Goal: Task Accomplishment & Management: Complete application form

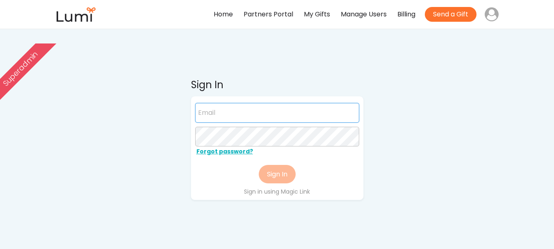
click at [277, 116] on input "email" at bounding box center [277, 113] width 164 height 20
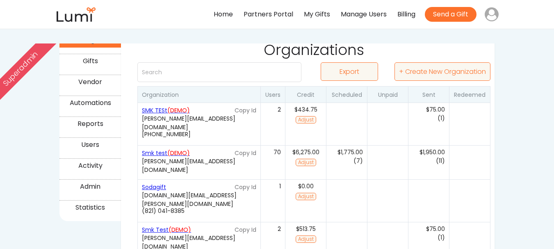
scroll to position [123, 0]
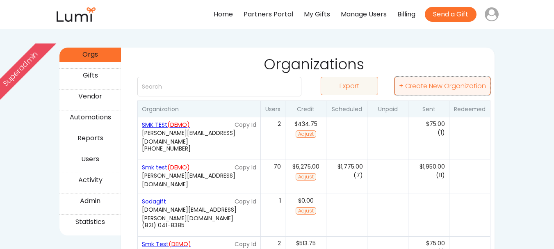
click at [446, 84] on button "+ Create New Organization" at bounding box center [442, 86] width 96 height 18
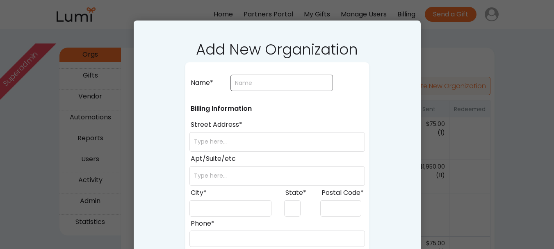
click at [273, 80] on input "input" at bounding box center [281, 83] width 102 height 16
type input "Smkk tesstt"
click at [259, 143] on input "input" at bounding box center [276, 142] width 175 height 20
type input "23118"
click at [243, 173] on input "input" at bounding box center [276, 176] width 175 height 20
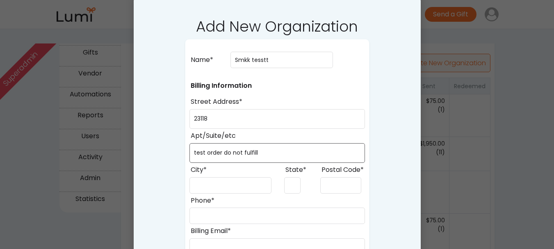
scroll to position [205, 0]
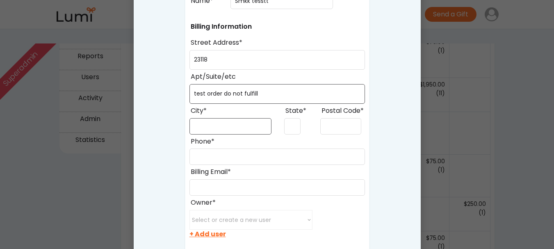
type input "test order do not fulfill"
click at [249, 125] on input "input" at bounding box center [230, 126] width 82 height 16
type input "Arusha"
click at [289, 123] on input "input" at bounding box center [292, 126] width 16 height 16
type input "AR"
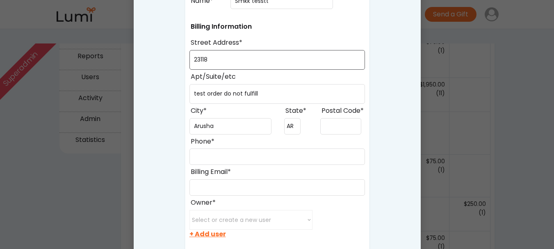
click at [260, 61] on input "input" at bounding box center [276, 60] width 175 height 20
click at [325, 122] on input "input" at bounding box center [340, 126] width 41 height 16
paste input "23118"
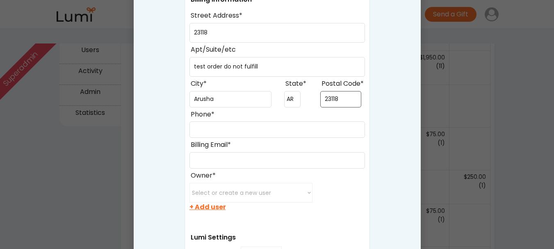
scroll to position [246, 0]
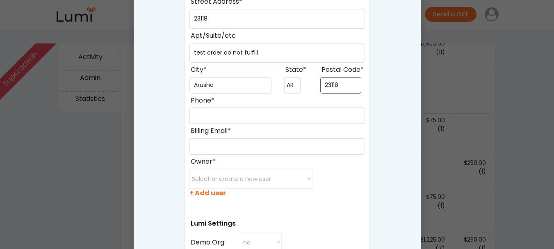
type input "23118"
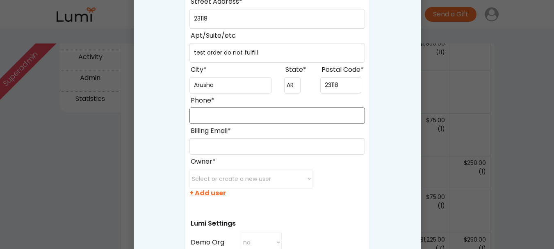
click at [218, 112] on input "input" at bounding box center [276, 115] width 175 height 16
type input "(848) 484-9485"
click at [231, 141] on input "input" at bounding box center [276, 146] width 175 height 16
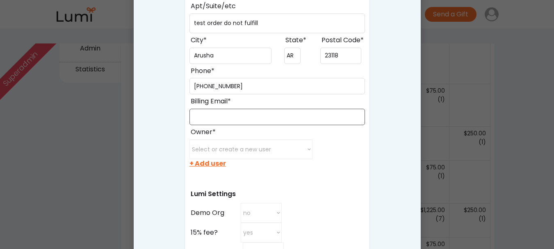
scroll to position [328, 0]
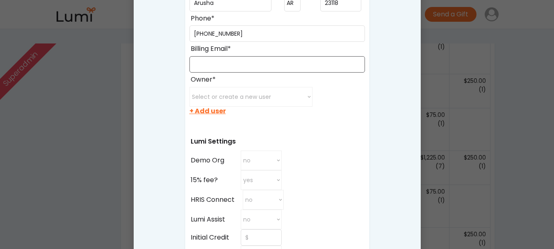
paste input "jackson+4865@givelumi.com"
click at [229, 66] on input "input" at bounding box center [276, 64] width 175 height 16
click at [238, 65] on input "input" at bounding box center [276, 64] width 175 height 16
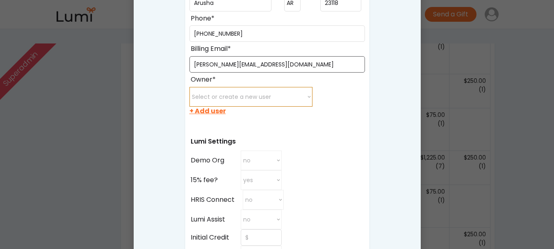
type input "jackson+7265@givelumi.com"
click at [247, 96] on select "Select or create a new user minette@post.harvard.edu juanxu0529@gmail.com xichu…" at bounding box center [250, 97] width 123 height 20
click at [379, 181] on div "Add New Organization Name* Billing Information Street Address* Apt/Suite/etc Ci…" at bounding box center [277, 142] width 287 height 653
click at [212, 111] on div "+ Add user" at bounding box center [207, 111] width 36 height 9
select select
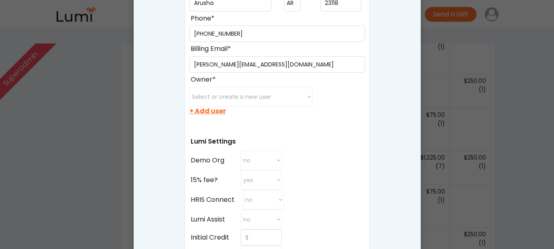
select select ""recipient""
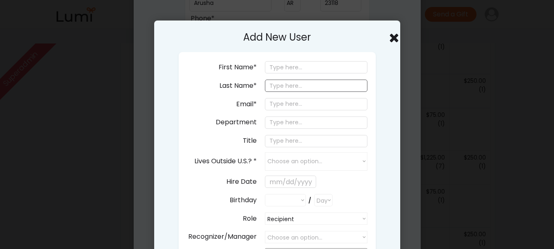
select select ""PLACEHOLDER_1427118222253""
click at [292, 102] on input "email" at bounding box center [316, 104] width 102 height 12
paste input "jackson+7265@givelumi.com"
click at [302, 106] on input "jackson+7265@givelumi.com" at bounding box center [316, 104] width 102 height 12
drag, startPoint x: 307, startPoint y: 106, endPoint x: 303, endPoint y: 107, distance: 4.2
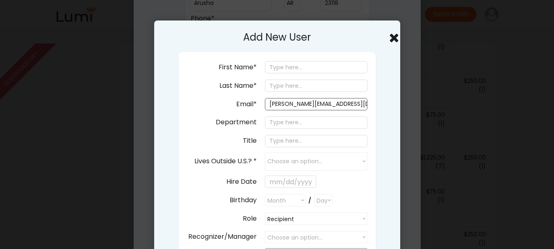
click at [303, 107] on input "jackson+7265@givelumi.com" at bounding box center [316, 104] width 102 height 12
click at [303, 107] on input "jackson+723@givelumi.com" at bounding box center [316, 104] width 102 height 12
drag, startPoint x: 303, startPoint y: 107, endPoint x: 283, endPoint y: 104, distance: 20.6
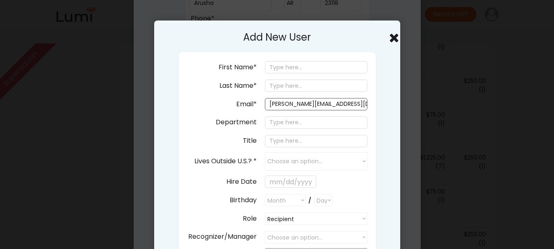
click at [283, 104] on input "jackson+723@givelumi.com" at bounding box center [316, 104] width 102 height 12
type input "jackson+723@givelumi.com"
click at [294, 71] on input "input" at bounding box center [316, 67] width 102 height 12
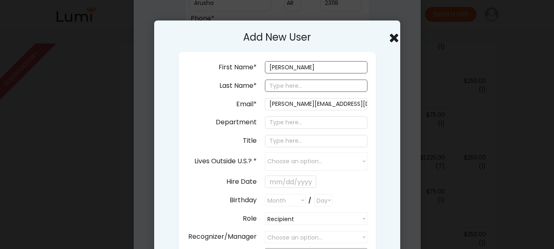
type input "Jackson"
click at [294, 91] on input "input" at bounding box center [316, 85] width 102 height 12
type input "Temu"
click at [288, 122] on input "input" at bounding box center [316, 122] width 102 height 12
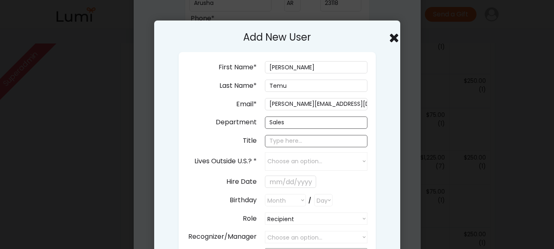
type input "Sales"
click at [295, 144] on input "input" at bounding box center [316, 141] width 102 height 12
type input "A"
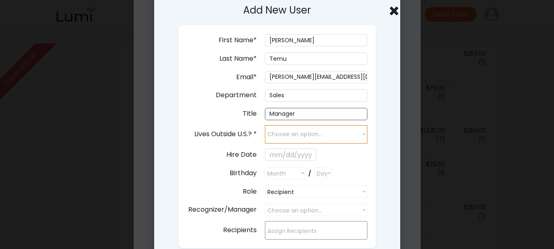
scroll to position [369, 0]
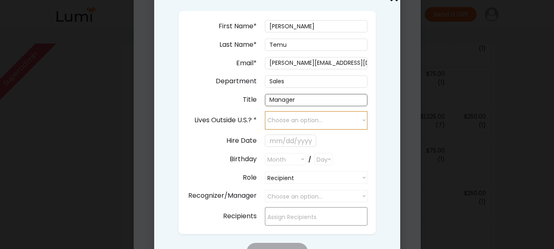
type input "Manager"
click at [342, 122] on select "Choose an option... yes no" at bounding box center [316, 120] width 102 height 18
select select "false"
click at [265, 111] on select "Choose an option... yes no" at bounding box center [316, 120] width 102 height 18
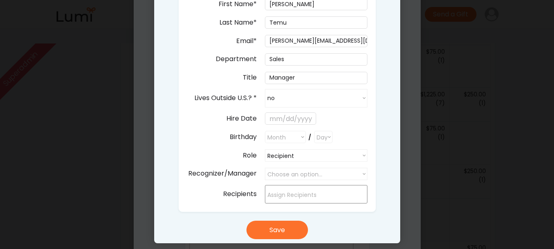
scroll to position [410, 0]
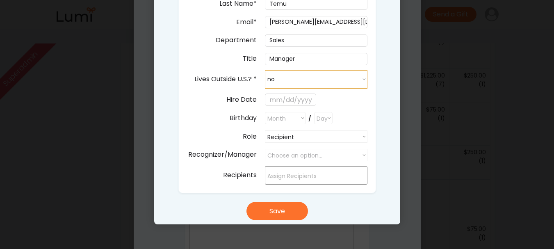
click at [313, 74] on select "Choose an option... yes no" at bounding box center [316, 79] width 102 height 18
click at [383, 104] on div "Add New User First Name* Last Name* Email* jackson+723@givelumi.com Department …" at bounding box center [277, 82] width 246 height 286
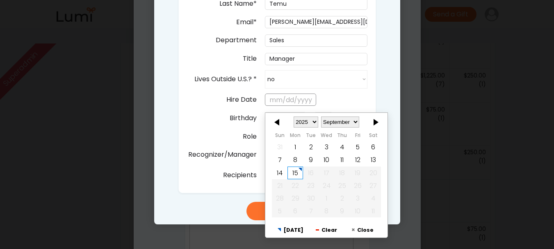
click at [288, 96] on input "text" at bounding box center [290, 99] width 51 height 12
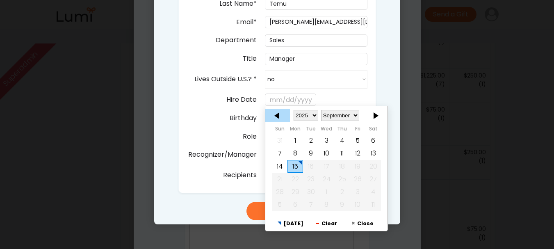
click at [281, 112] on div at bounding box center [277, 115] width 25 height 13
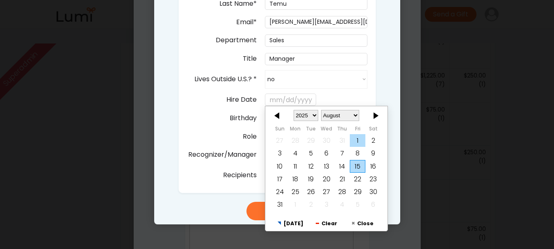
click at [362, 140] on div "1" at bounding box center [357, 140] width 16 height 13
type input "8/01/2025"
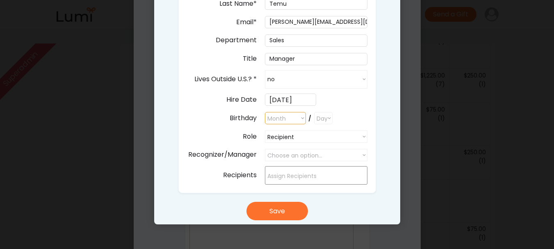
click at [291, 119] on select "Month January February March April May June July August September October Novem…" at bounding box center [285, 118] width 41 height 12
select select ""1348695171700984260__LOOKUP__1682618720920x106537954178579140""
click at [265, 112] on select "Month January February March April May June July August September October Novem…" at bounding box center [285, 118] width 41 height 12
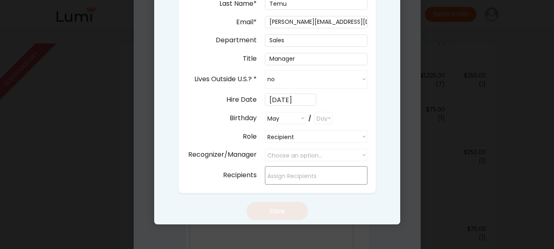
click at [321, 114] on select "Day 1 2 3 4 5 6 7 8 9 10 11 12 13 14 15 16 17 18 19 20 21 22 23 24 25 26 27 28 …" at bounding box center [323, 118] width 18 height 12
select select "6"
click at [314, 112] on select "Day 1 2 3 4 5 6 7 8 9 10 11 12 13 14 15 16 17 18 19 20 21 22 23 24 25 26 27 28 …" at bounding box center [323, 118] width 18 height 12
click at [390, 91] on div "Add New User First Name* Last Name* Email* jackson+723@givelumi.com Department …" at bounding box center [277, 82] width 246 height 286
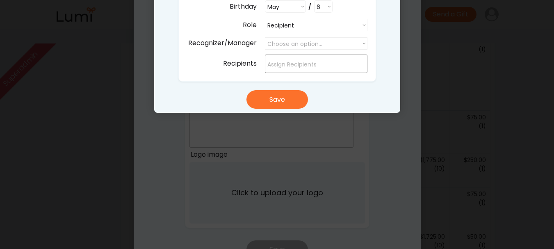
scroll to position [533, 0]
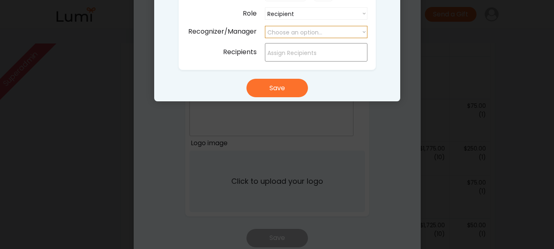
click at [319, 31] on select "Choose an option..." at bounding box center [316, 32] width 102 height 12
click at [318, 30] on select "Choose an option..." at bounding box center [316, 32] width 102 height 12
click at [326, 45] on div at bounding box center [316, 52] width 102 height 18
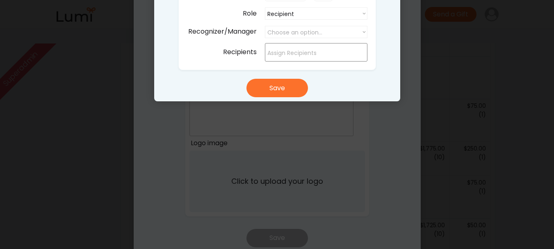
scroll to position [410, 0]
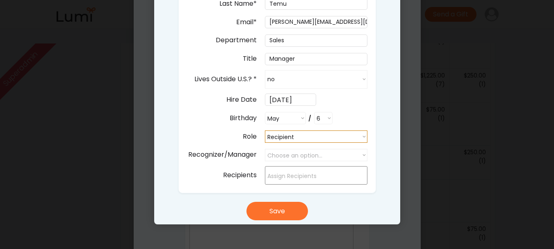
click at [353, 137] on select "Recipient Recipient Buyer Admin" at bounding box center [316, 136] width 102 height 12
select select ""admin""
click at [265, 130] on select "Recipient Recipient Buyer Admin" at bounding box center [316, 136] width 102 height 12
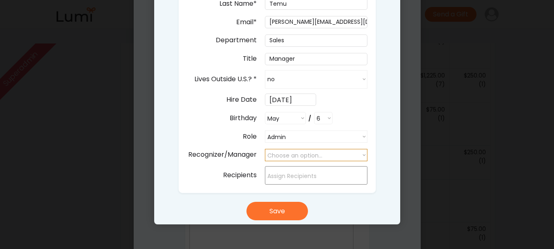
click at [349, 152] on select "Choose an option..." at bounding box center [316, 155] width 102 height 12
click at [340, 154] on select "Choose an option..." at bounding box center [316, 155] width 102 height 12
click at [318, 172] on input "search" at bounding box center [318, 176] width 102 height 9
click at [329, 153] on select "Choose an option..." at bounding box center [316, 155] width 102 height 12
click at [390, 125] on div "Add New User First Name* Last Name* Email* jackson+723@givelumi.com Department …" at bounding box center [277, 82] width 246 height 286
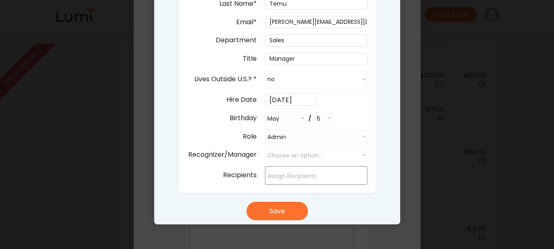
click at [292, 201] on div "Add New User First Name* Last Name* Email* jackson+723@givelumi.com Department …" at bounding box center [277, 82] width 246 height 286
click at [292, 205] on button "Save" at bounding box center [276, 211] width 61 height 18
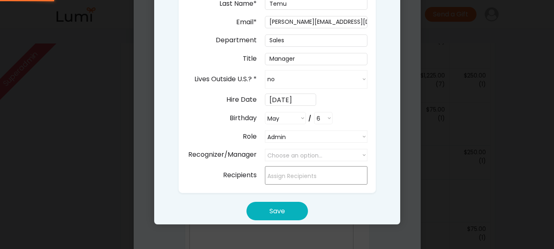
select select ""PLACEHOLDER_1427118222253""
select select ""recipient""
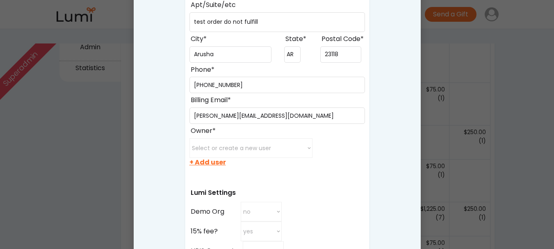
scroll to position [328, 0]
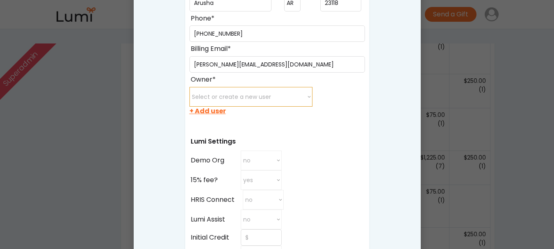
drag, startPoint x: 291, startPoint y: 99, endPoint x: 284, endPoint y: 105, distance: 9.6
click at [291, 99] on select "Select or create a new user minette@post.harvard.edu juanxu0529@gmail.com xichu…" at bounding box center [250, 97] width 123 height 20
select select ""1348695171700984260__LOOKUP__1757947741006x864488430041437000""
click at [189, 87] on select "Select or create a new user minette@post.harvard.edu juanxu0529@gmail.com xichu…" at bounding box center [250, 97] width 123 height 20
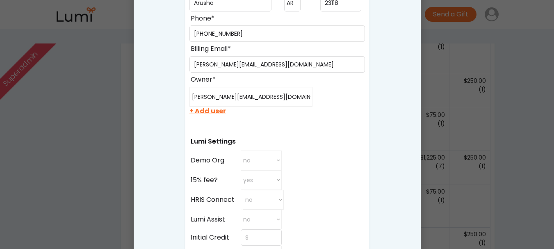
scroll to position [369, 0]
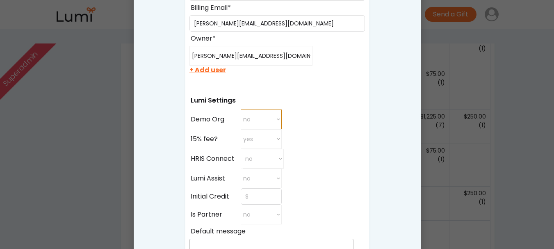
click at [261, 116] on select "no yes no" at bounding box center [260, 119] width 41 height 20
select select "true"
click at [240, 109] on select "no yes no" at bounding box center [260, 119] width 41 height 20
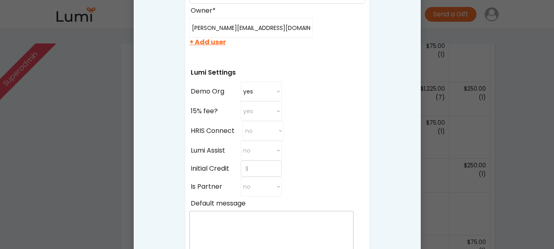
scroll to position [410, 0]
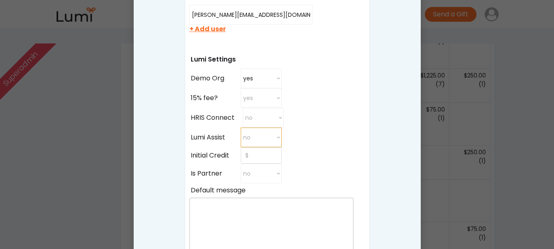
click at [268, 136] on select "no yes no" at bounding box center [260, 137] width 41 height 20
select select "true"
click at [240, 127] on select "no yes no" at bounding box center [260, 137] width 41 height 20
click at [265, 154] on input "input" at bounding box center [260, 155] width 41 height 16
type input "$10,000"
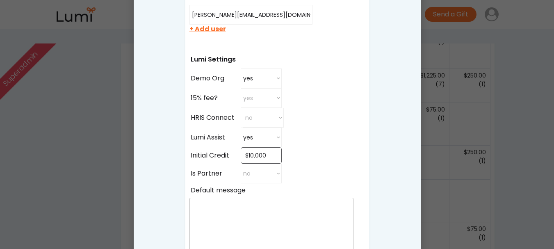
click at [312, 142] on div "Name* Billing Information Street Address* Apt/Suite/etc City* State* Postal Cod…" at bounding box center [277, 57] width 184 height 564
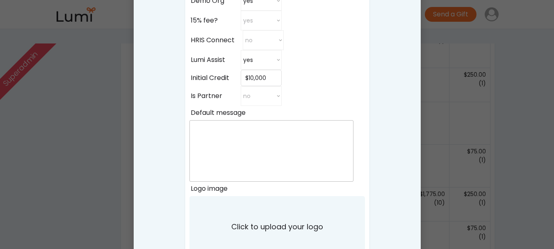
scroll to position [533, 0]
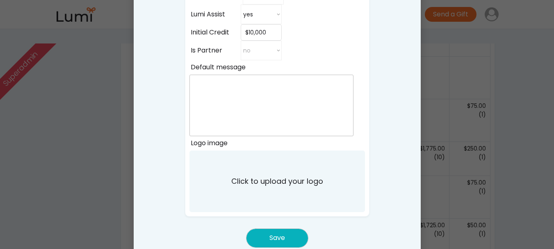
click at [297, 231] on button "Save" at bounding box center [276, 238] width 61 height 18
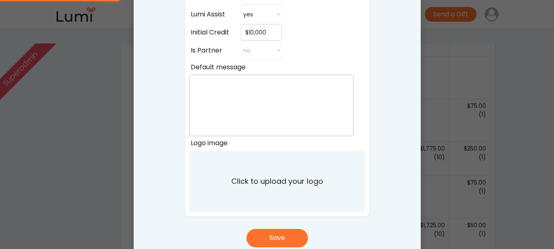
select select ""PLACEHOLDER_1427118222253""
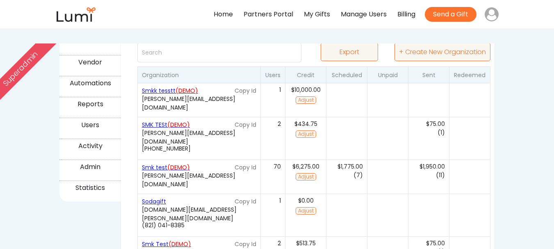
scroll to position [82, 0]
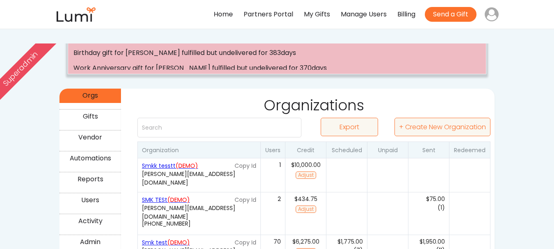
click at [359, 175] on div "(0)" at bounding box center [346, 175] width 41 height 34
type input "Smkk tesstt"
type input "23118"
type input "test order do not fulfill"
type input "Arusha"
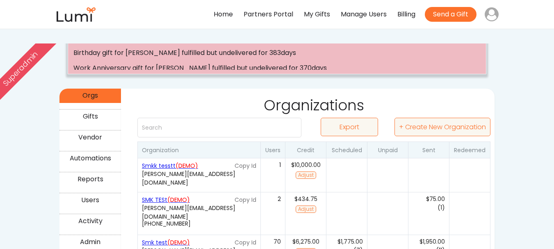
type input "AR"
type input "23118"
type input "(848) 484-9485"
type input "jackson+7265@givelumi.com"
select select "true"
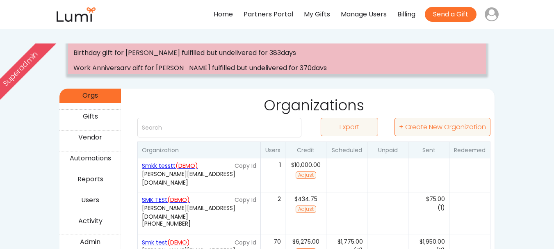
select select "true"
type input "$10,000"
select select "false"
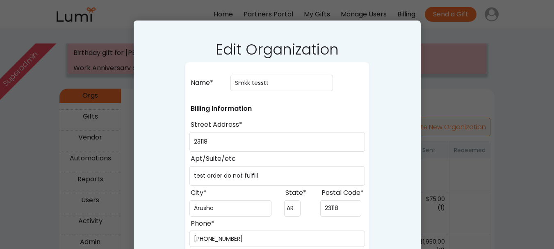
click at [498, 80] on div at bounding box center [277, 124] width 554 height 249
select select ""PLACEHOLDER_1427118222253""
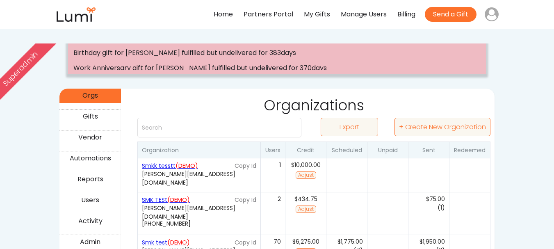
click at [169, 168] on div "Smkk tesstt (DEMO)" at bounding box center [187, 165] width 91 height 9
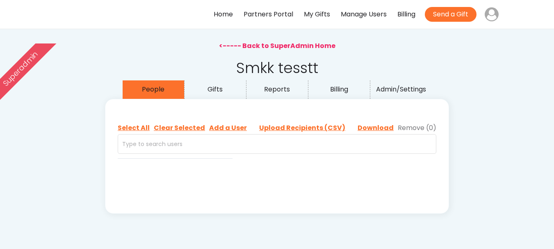
select select ""admin""
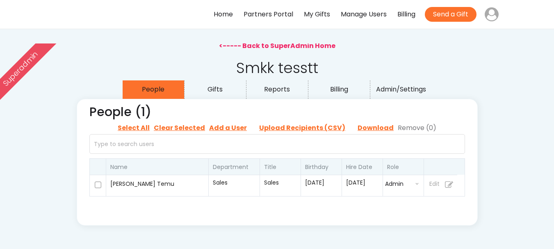
click at [284, 127] on input "file" at bounding box center [302, 128] width 102 height 12
type input "C:\fakepath\Final_Corrected_Emails_List.csv"
select select "first_name"
select select "last_name"
select select "birthday"
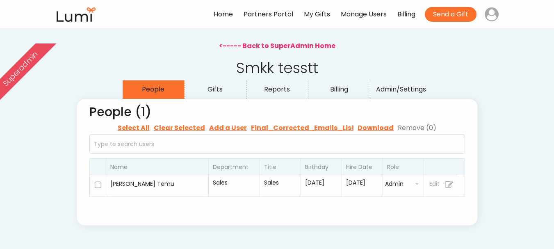
select select "email"
select select "manager_email"
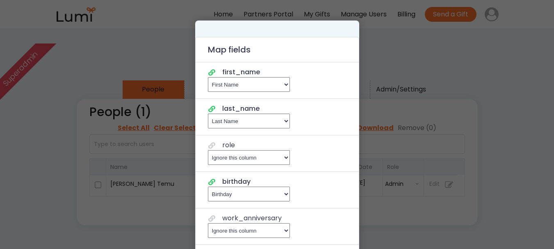
select select "first_name"
select select "last_name"
select select "birthday"
select select "email"
select select "manager_email"
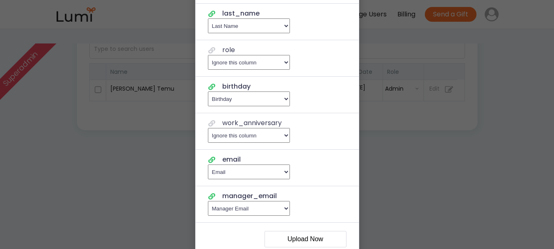
scroll to position [123, 0]
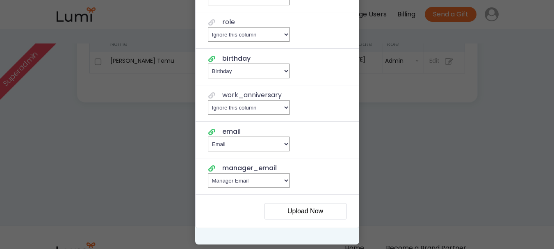
click at [274, 108] on select "Ignore this column , Email , First Name , Last Name , Title , Department , Star…" at bounding box center [249, 107] width 82 height 15
select select "hire_date"
click at [208, 100] on select "Ignore this column , Email , First Name , Last Name , Title , Department , Star…" at bounding box center [249, 107] width 82 height 15
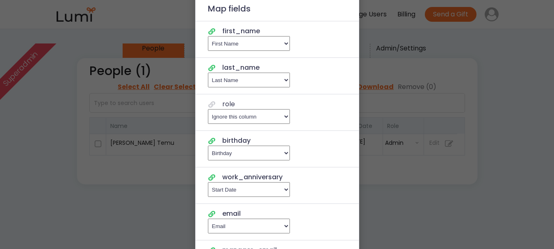
click at [247, 113] on select "Ignore this column , Email , First Name , Last Name , Title , Department , Star…" at bounding box center [249, 116] width 82 height 15
select select "title"
click at [208, 109] on select "Ignore this column , Email , First Name , Last Name , Title , Department , Star…" at bounding box center [249, 116] width 82 height 15
click at [322, 116] on div "role Ignore this column , Email , First Name , Last Name , Title , Department ,…" at bounding box center [276, 112] width 163 height 36
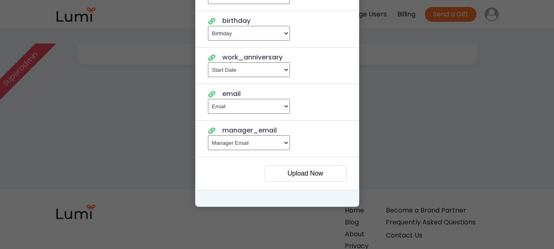
scroll to position [164, 0]
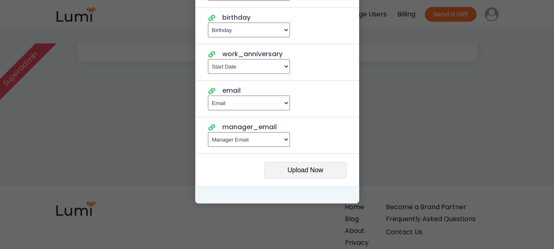
click at [308, 169] on button "Upload Now" at bounding box center [305, 170] width 82 height 16
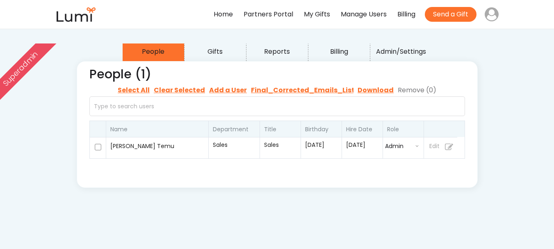
scroll to position [0, 0]
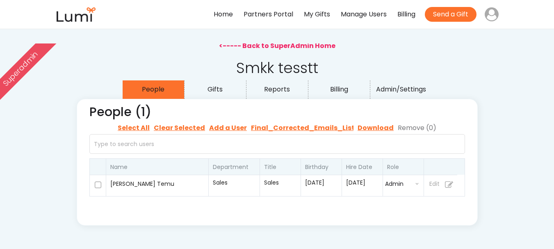
select select ""recipient""
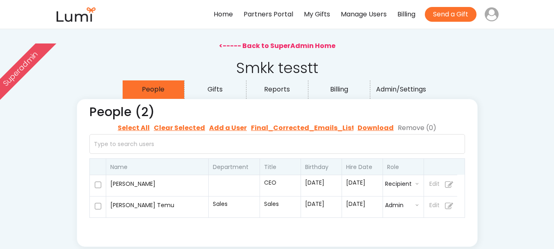
select select ""recipient""
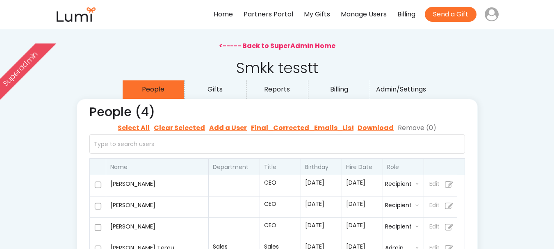
select select ""recipient""
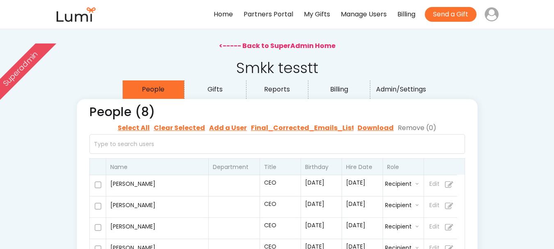
select select ""recipient""
select select ""admin""
select select ""buyer""
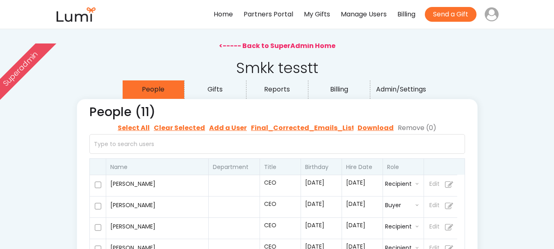
select select ""buyer""
select select ""recipient""
select select ""admin""
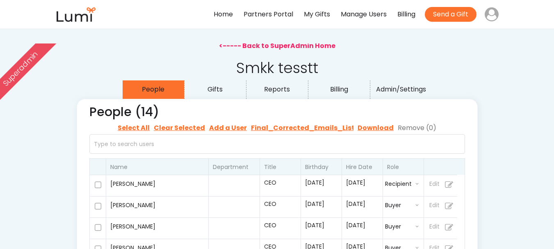
select select ""buyer""
select select ""recipient""
select select ""admin""
select select ""buyer""
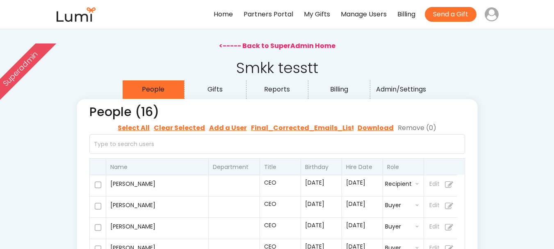
select select ""recipient""
select select ""buyer""
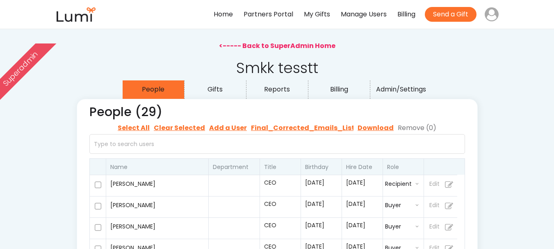
select select ""recipient""
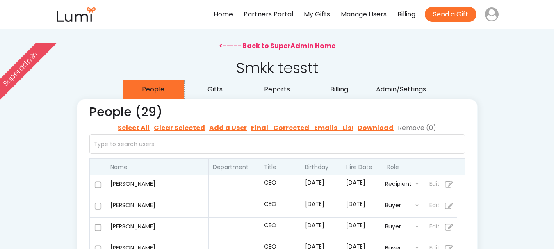
select select ""recipient""
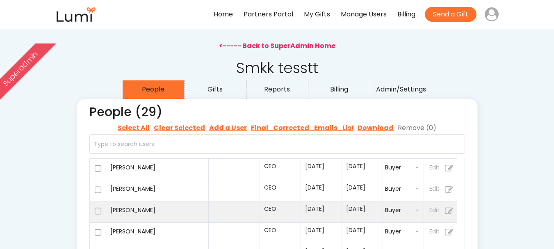
select select ""recipient""
select select ""admin""
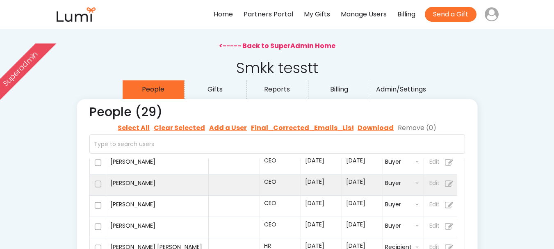
scroll to position [164, 0]
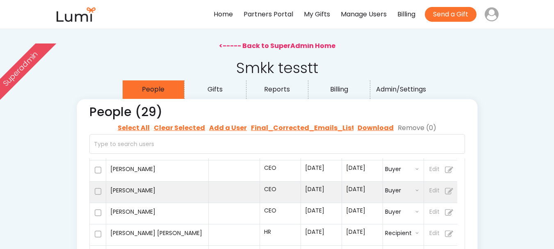
click at [159, 198] on div "[PERSON_NAME]" at bounding box center [157, 191] width 94 height 14
select select ""buyer""
select select "true"
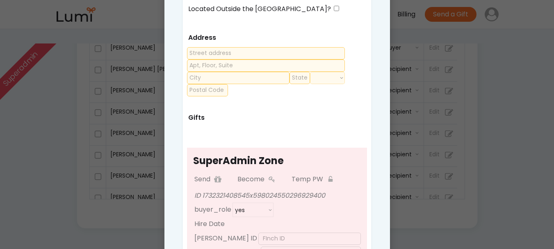
select select ""buyer""
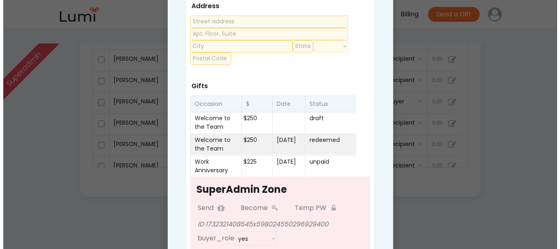
scroll to position [246, 0]
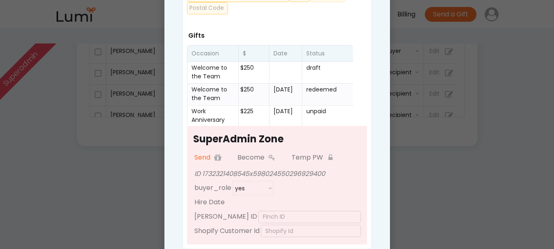
click at [206, 159] on div "Send" at bounding box center [202, 158] width 16 height 12
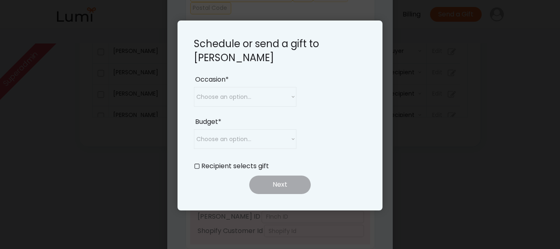
select select ""buyer""
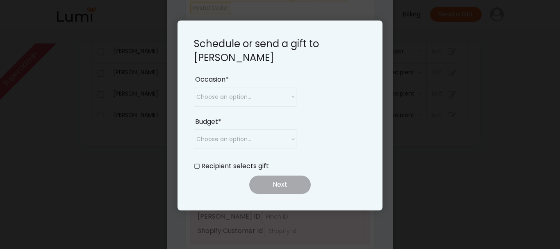
select select ""buyer""
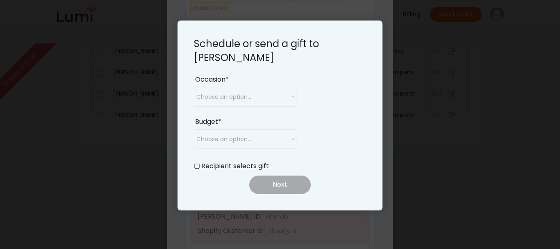
select select ""buyer""
select select ""1348695171700984260__LOOKUP__1708985228834x169246185333063360""
click at [244, 97] on select "Choose an option... Birthday Work Anniversary Welcome to the Team Year End Appr…" at bounding box center [245, 97] width 102 height 20
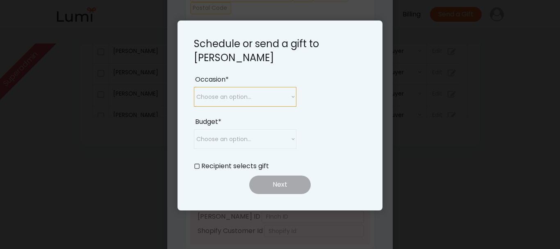
select select ""work_anniversary""
click at [194, 87] on select "Choose an option... Birthday Work Anniversary Welcome to the Team Year End Appr…" at bounding box center [245, 97] width 102 height 20
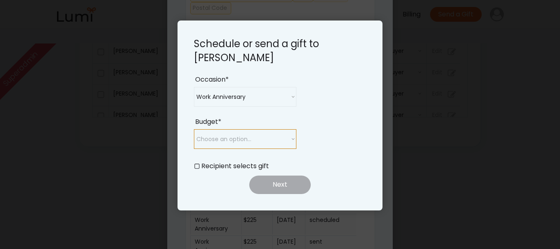
click at [242, 135] on select "Choose an option... $25 $50 $75 $100 $150 $200 $250 $300" at bounding box center [245, 139] width 102 height 20
select select ""250_""
click at [194, 129] on select "Choose an option... $25 $50 $75 $100 $150 $200 $250 $300" at bounding box center [245, 139] width 102 height 20
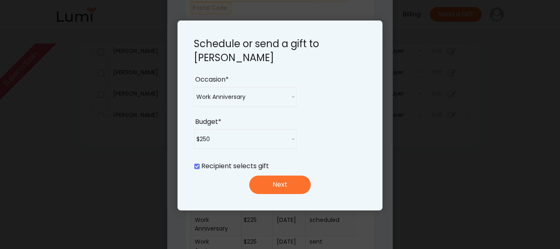
select select ""buyer""
click at [298, 186] on button "Next" at bounding box center [279, 184] width 61 height 18
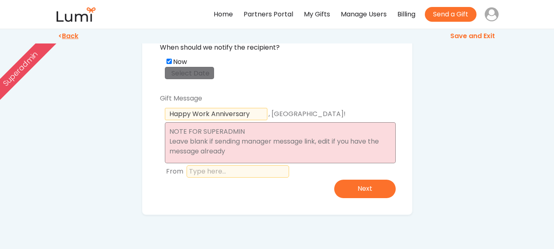
scroll to position [123, 0]
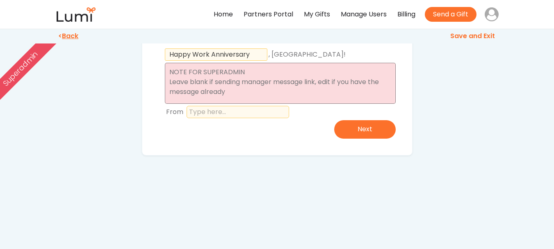
click at [251, 87] on textarea at bounding box center [280, 83] width 231 height 41
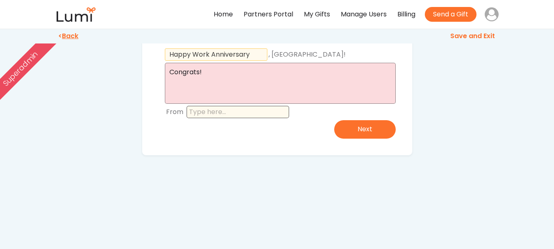
type textarea "Congrats!"
click at [254, 114] on input "input" at bounding box center [237, 112] width 102 height 12
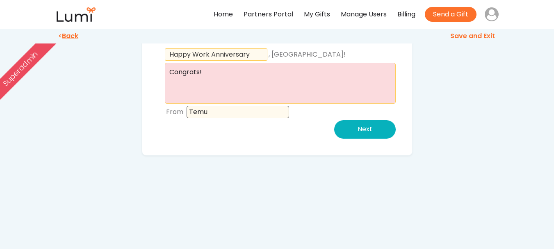
type input "Temu"
click at [392, 125] on button "Next" at bounding box center [364, 129] width 61 height 18
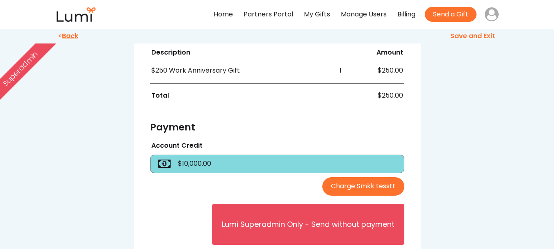
scroll to position [246, 0]
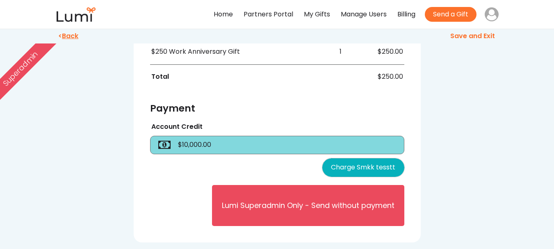
click at [361, 164] on button "Charge Smkk tesstt" at bounding box center [363, 167] width 82 height 18
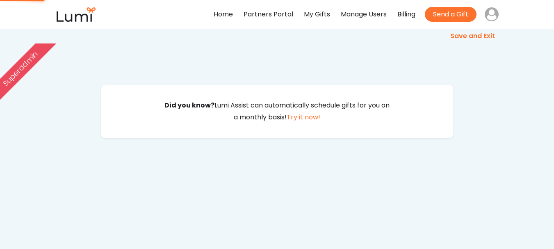
scroll to position [0, 0]
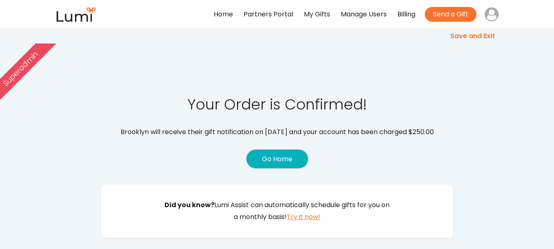
click at [273, 165] on button "Go Home" at bounding box center [276, 159] width 61 height 18
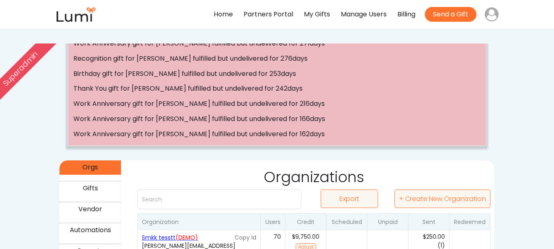
scroll to position [123, 0]
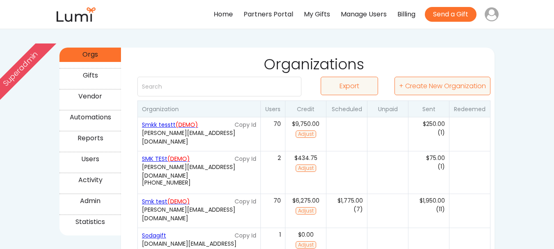
click at [107, 109] on div "Vendor" at bounding box center [89, 99] width 61 height 21
click at [105, 116] on div "Automations" at bounding box center [90, 117] width 59 height 12
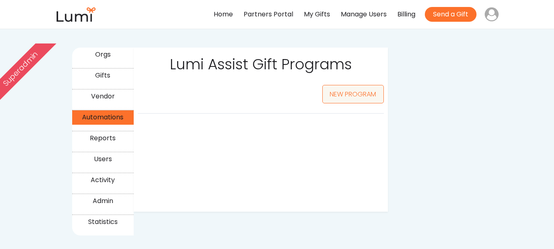
select select ""50_""
select select ""25_""
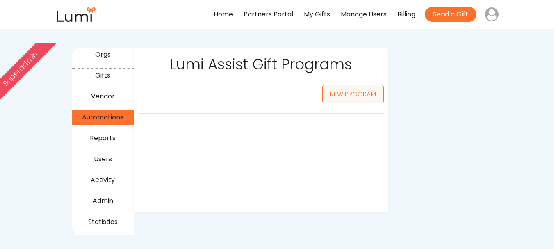
select select ""25_""
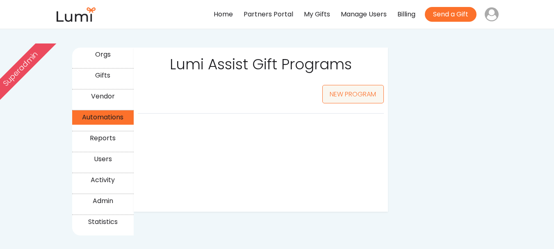
select select ""25_""
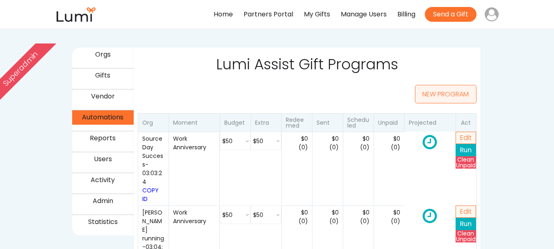
click at [424, 92] on button "NEW PROGRAM" at bounding box center [445, 94] width 61 height 18
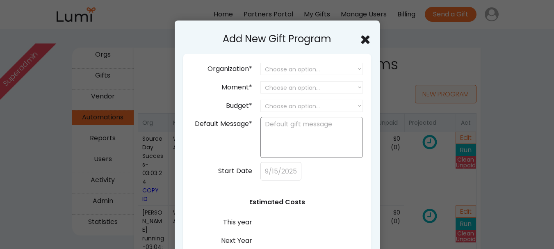
click at [319, 67] on select "Choose an option... SourceDay Lumi SIJO Steve Invoice Test HubSpot test org App…" at bounding box center [311, 69] width 102 height 12
select select ""25_""
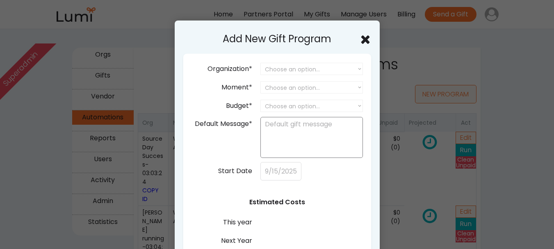
select select ""25_""
select select ""250_""
select select ""25_""
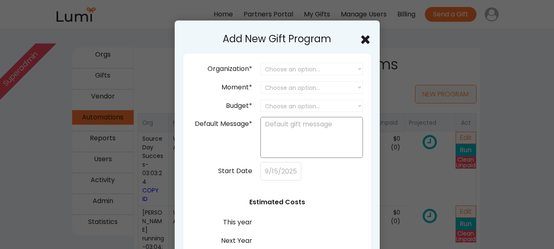
select select ""25_""
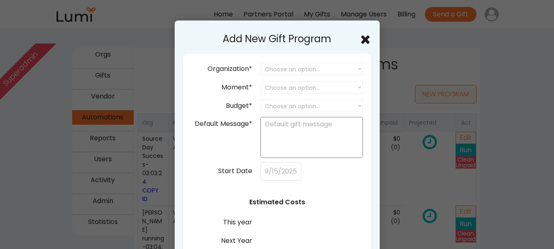
select select ""25_""
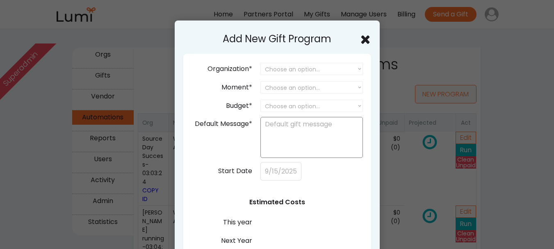
select select ""25_""
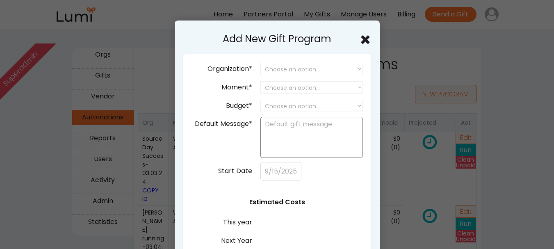
select select ""25_""
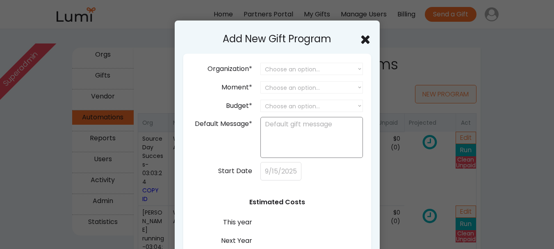
select select ""25_""
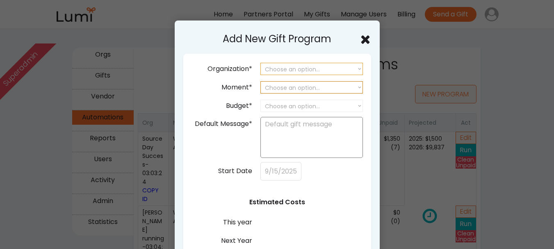
select select ""1348695171700984260__LOOKUP__1757947777962x541201946388201500""
click at [260, 63] on select "Choose an option... SourceDay Lumi SIJO Steve Invoice Test HubSpot test org App…" at bounding box center [311, 69] width 102 height 12
click at [327, 88] on select "Choose an option... Birthday Work Anniversary Welcome to the Team Year End Appr…" at bounding box center [311, 87] width 102 height 12
select select ""work_anniversary""
click at [260, 81] on select "Choose an option... Birthday Work Anniversary Welcome to the Team Year End Appr…" at bounding box center [311, 87] width 102 height 12
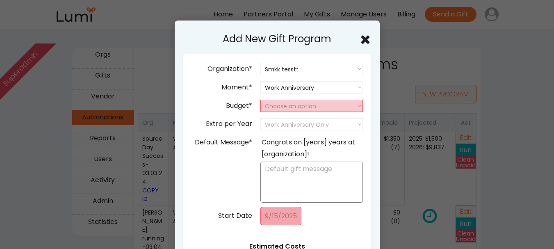
click at [315, 104] on select "Choose an option... 25 50 75 100 150 200 250 300" at bounding box center [311, 106] width 102 height 12
select select "25"
click at [260, 100] on select "Choose an option... 25 50 75 100 150 200 250 300" at bounding box center [311, 106] width 102 height 12
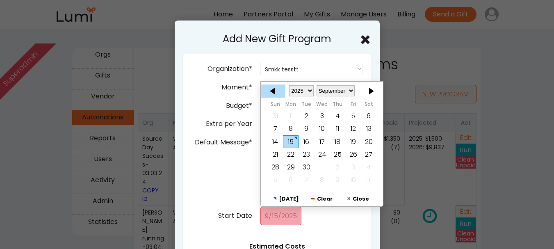
click at [275, 91] on div at bounding box center [273, 90] width 25 height 13
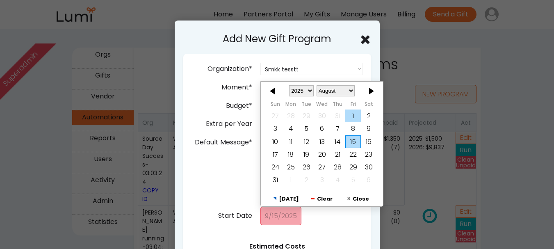
click at [352, 112] on div "1" at bounding box center [353, 115] width 16 height 13
type input "8/01/2025"
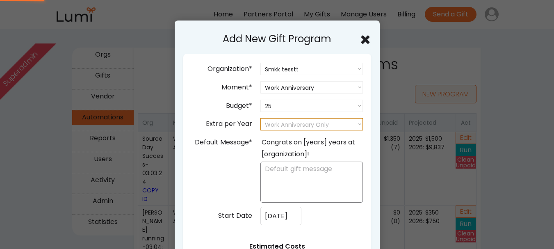
click at [289, 120] on select "Work Anniversary Only 25 50 75 100 150 200 250 300" at bounding box center [311, 124] width 102 height 12
select select "25"
click at [260, 118] on select "Work Anniversary Only 25 50 75 100 150 200 250 300" at bounding box center [311, 124] width 102 height 12
click at [276, 141] on div "Congrats on [years] years at [organization]!" at bounding box center [311, 148] width 100 height 24
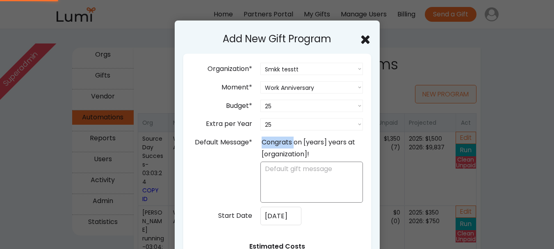
click at [276, 141] on div "Congrats on [years] years at [organization]!" at bounding box center [311, 148] width 100 height 24
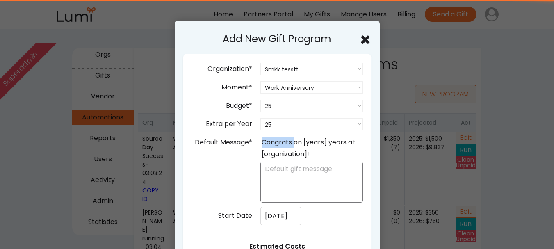
copy div "Congrats"
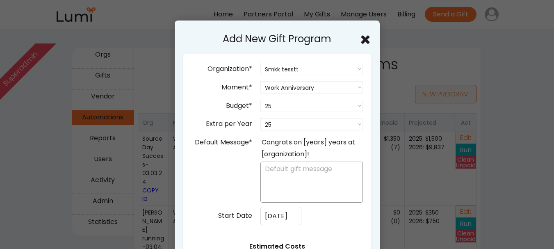
click at [295, 185] on textarea at bounding box center [311, 181] width 102 height 41
paste textarea "Congrats"
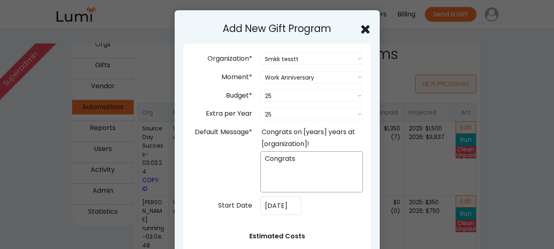
scroll to position [246, 0]
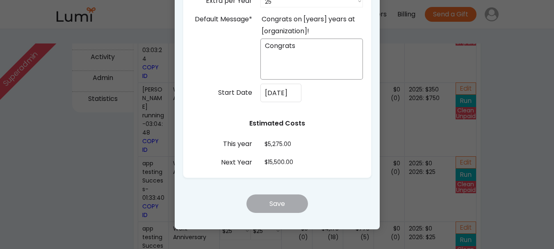
type textarea "Congrats"
click at [333, 134] on div "Organization* Choose an option... SourceDay Lumi SIJO Steve Invoice Test HubSpo…" at bounding box center [277, 53] width 188 height 247
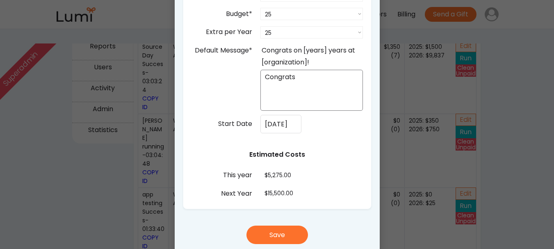
scroll to position [287, 0]
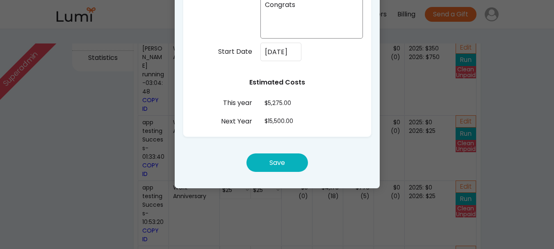
click at [292, 162] on button "Save" at bounding box center [276, 162] width 61 height 18
select select ""PLACEHOLDER_1427118222253""
select select ""25_""
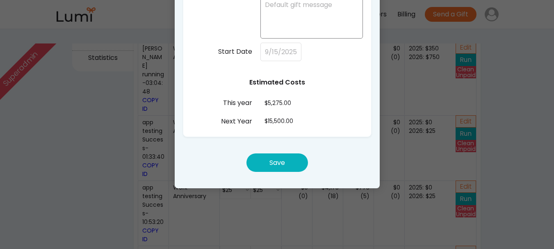
select select ""25_""
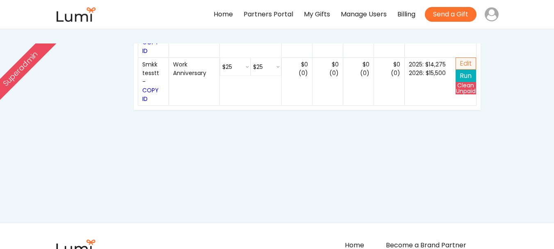
scroll to position [1721, 0]
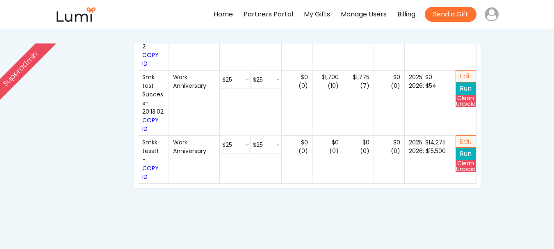
click at [465, 147] on button "Run" at bounding box center [465, 153] width 20 height 12
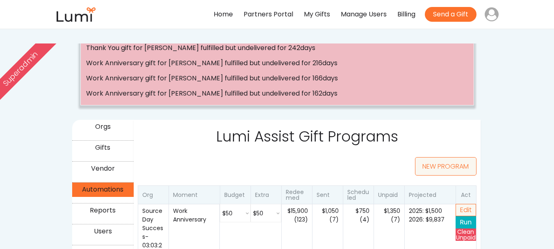
scroll to position [0, 0]
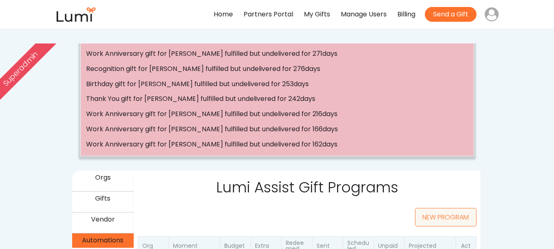
click at [108, 177] on div "Orgs" at bounding box center [102, 178] width 59 height 12
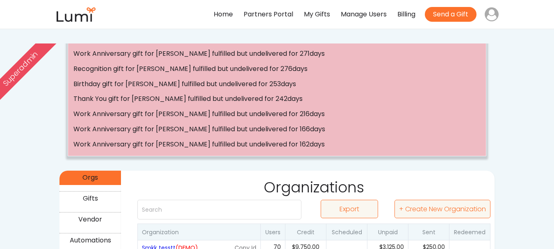
click at [86, 177] on div "Orgs" at bounding box center [90, 178] width 59 height 12
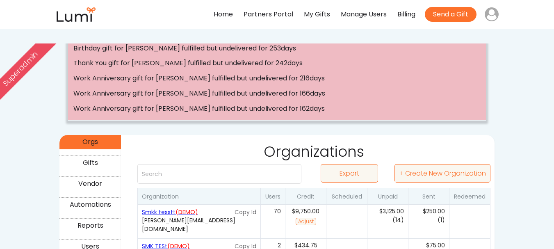
scroll to position [82, 0]
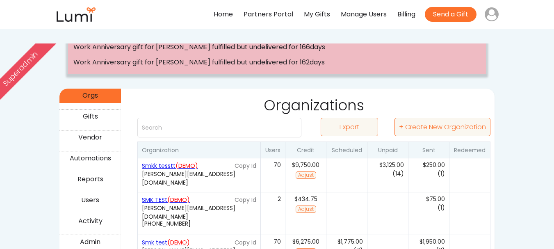
click at [175, 167] on div "Smkk tesstt (DEMO)" at bounding box center [187, 165] width 91 height 9
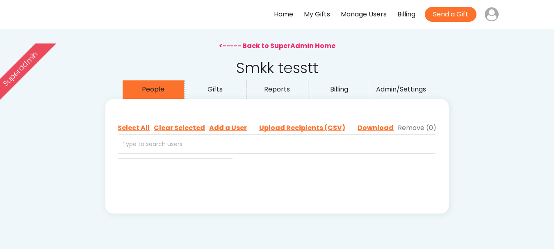
click at [409, 86] on div "Admin/Settings" at bounding box center [400, 90] width 59 height 12
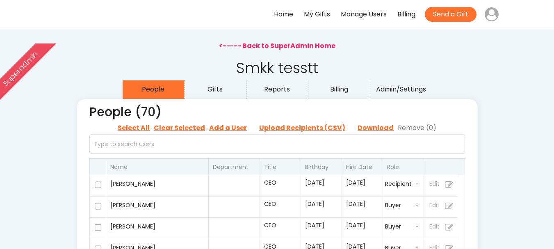
select select "12"
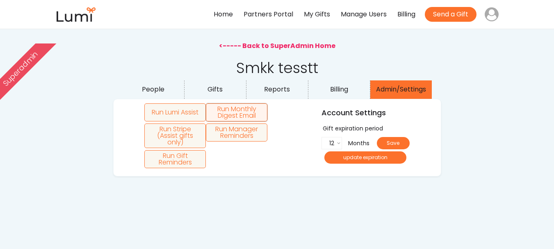
click at [247, 107] on button "Run Monthly Digest Email" at bounding box center [236, 112] width 61 height 18
click at [177, 138] on button "Run Stripe (Assist gifts only)" at bounding box center [174, 135] width 61 height 25
click at [235, 137] on button "Run Manager Reminders" at bounding box center [236, 132] width 61 height 18
click at [247, 129] on button "Run Manager Reminders" at bounding box center [236, 132] width 61 height 18
click at [254, 132] on button "Run Manager Reminders" at bounding box center [236, 132] width 61 height 18
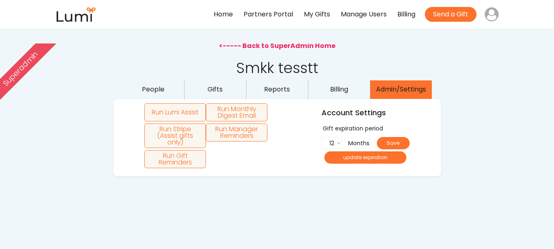
click at [274, 44] on div "<----- Back to SuperAdmin Home" at bounding box center [277, 45] width 116 height 9
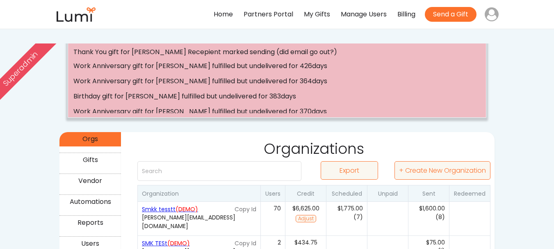
scroll to position [123, 0]
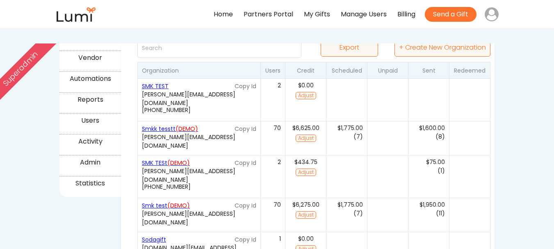
scroll to position [98, 0]
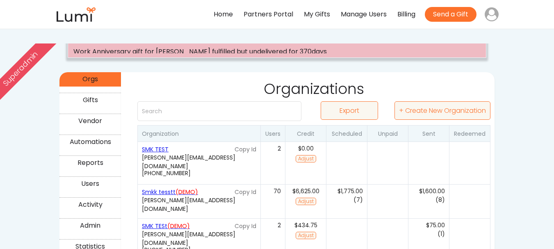
click at [356, 157] on div "(0)" at bounding box center [346, 162] width 41 height 43
select select "false"
select select "true"
select select ""no""
select select "false"
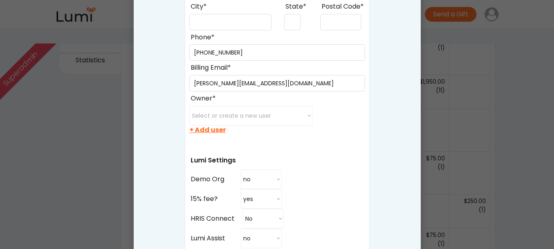
scroll to position [303, 0]
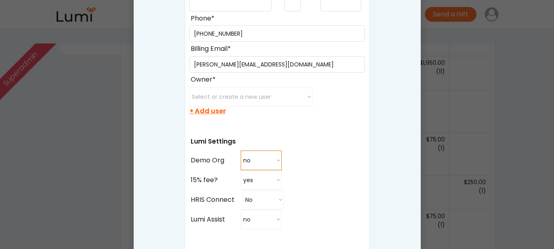
click at [264, 159] on select "no yes no" at bounding box center [260, 160] width 41 height 20
select select "true"
click at [240, 150] on select "no yes no" at bounding box center [260, 160] width 41 height 20
click at [509, 79] on div at bounding box center [277, 124] width 554 height 249
select select ""PLACEHOLDER_1427118222253""
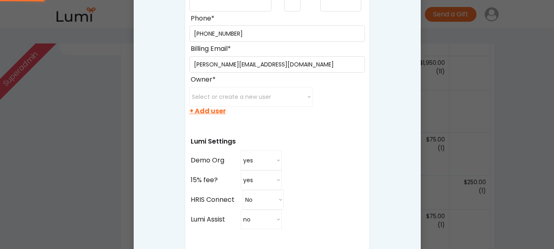
select select ""PLACEHOLDER_1427118222253""
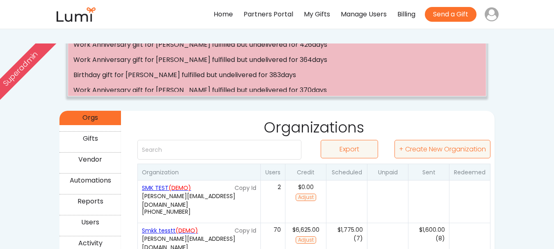
scroll to position [57, 0]
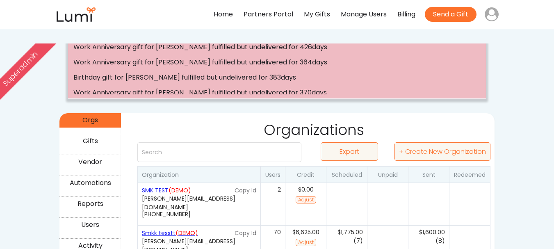
click at [305, 199] on button "Adjust" at bounding box center [305, 199] width 20 height 7
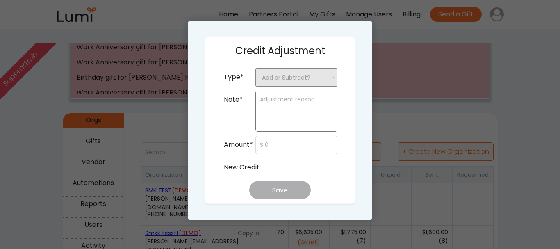
drag, startPoint x: 311, startPoint y: 74, endPoint x: 311, endPoint y: 83, distance: 8.6
click at [311, 74] on select "Add or Subtract? + Add Credit - Subtract Credit" at bounding box center [296, 77] width 82 height 18
select select ""__add_credit""
click at [255, 68] on select "Add or Subtract? + Add Credit - Subtract Credit" at bounding box center [296, 77] width 82 height 18
click at [288, 112] on textarea at bounding box center [296, 111] width 82 height 41
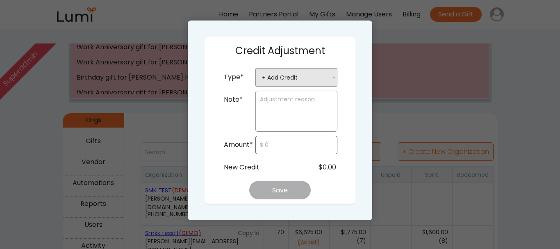
click at [276, 141] on input "input" at bounding box center [296, 145] width 82 height 18
type input "$700"
click at [289, 105] on textarea at bounding box center [296, 111] width 82 height 41
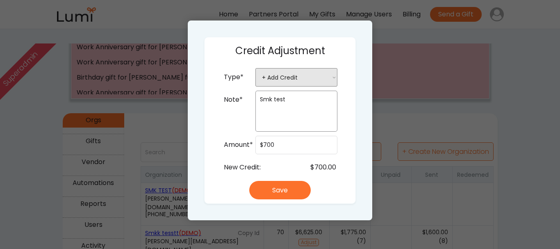
type textarea "Smk test"
click at [290, 180] on div "Credit Adjustment Type* Add or Subtract? + Add Credit - Subtract Credit Note* S…" at bounding box center [280, 120] width 152 height 167
click at [290, 186] on button "Save" at bounding box center [279, 190] width 61 height 18
select select ""PLACEHOLDER_1427118222253""
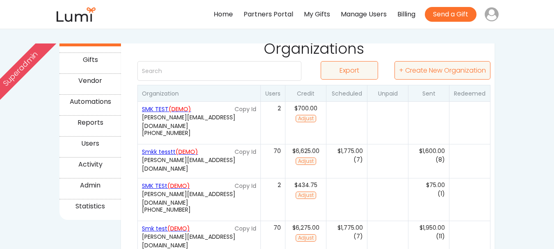
scroll to position [139, 0]
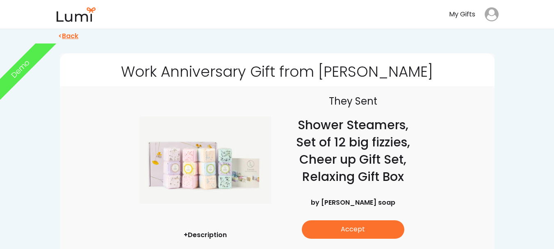
scroll to position [82, 0]
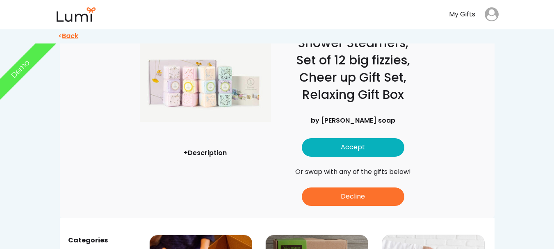
click at [388, 147] on button "Accept" at bounding box center [353, 147] width 102 height 18
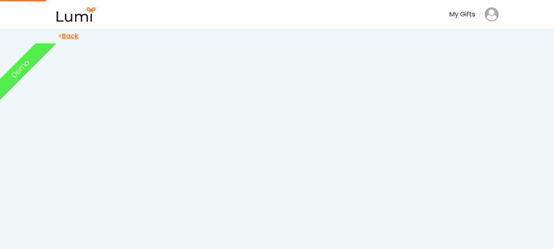
scroll to position [155, 0]
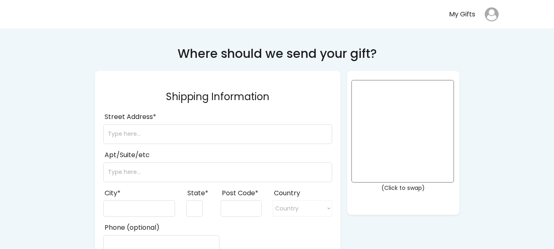
select select ""1348695171700984260__LOOKUP__1708985228834x169246185333063360""
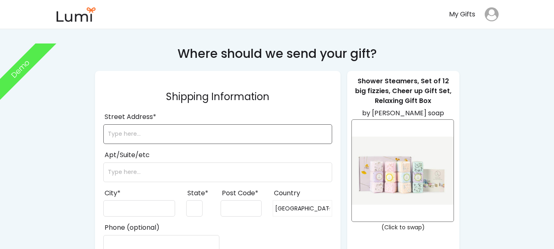
click at [145, 128] on input "input" at bounding box center [217, 134] width 229 height 20
type input "23118"
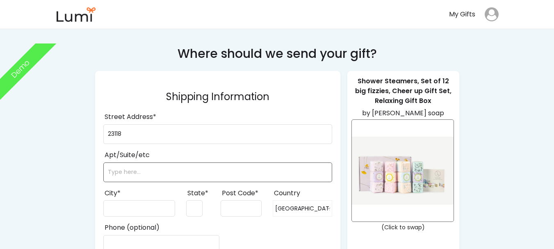
click at [149, 170] on input "input" at bounding box center [217, 172] width 229 height 20
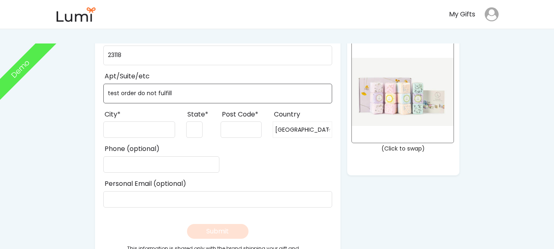
scroll to position [82, 0]
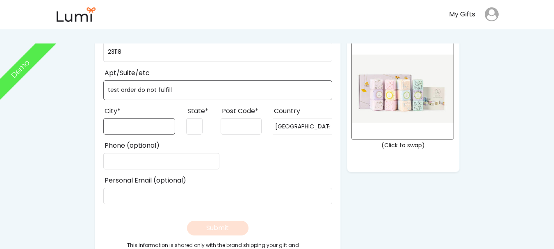
type input "test order do not fulfill"
click at [159, 127] on input "input" at bounding box center [139, 126] width 72 height 16
type input "Arusha"
click at [191, 131] on input "input" at bounding box center [194, 126] width 16 height 16
type input "AR"
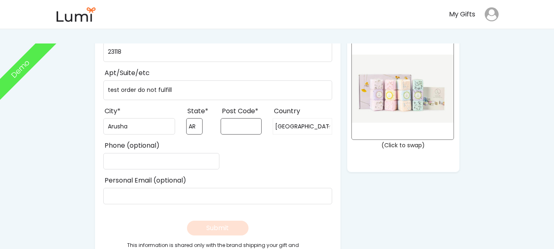
click at [231, 122] on input "input" at bounding box center [240, 126] width 41 height 16
click at [178, 57] on input "input" at bounding box center [217, 52] width 229 height 20
click at [233, 127] on input "input" at bounding box center [240, 126] width 41 height 16
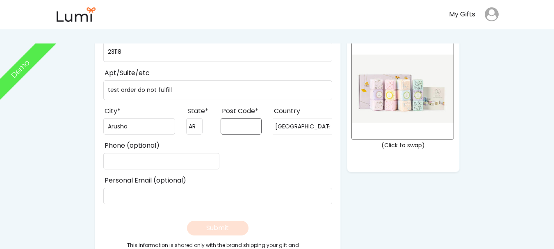
paste input "23118"
type input "23118"
click at [245, 167] on div "Phone (optional)" at bounding box center [217, 153] width 229 height 31
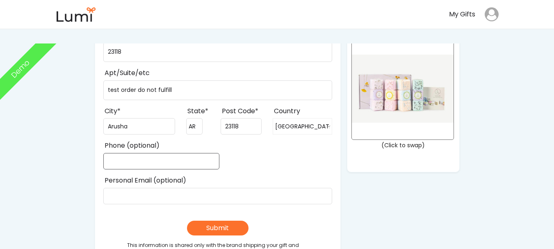
click at [157, 153] on input "input" at bounding box center [161, 161] width 116 height 16
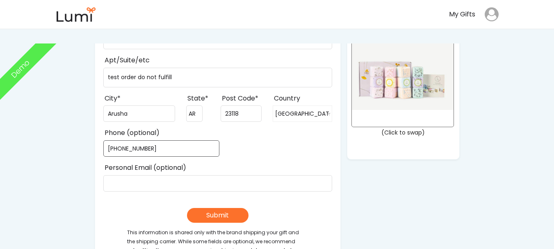
scroll to position [164, 0]
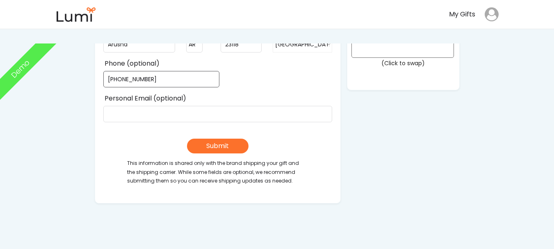
type input "[PHONE_NUMBER]"
click at [242, 147] on button "Submit" at bounding box center [217, 145] width 61 height 15
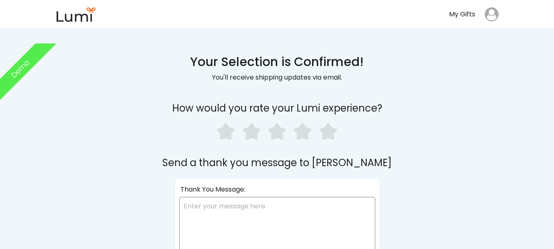
drag, startPoint x: 329, startPoint y: 138, endPoint x: 340, endPoint y: 137, distance: 11.2
click at [331, 136] on use at bounding box center [328, 131] width 18 height 17
click at [331, 123] on div "Your Selection is Confirmed! You'll receive shipping updates via email. How wou…" at bounding box center [277, 201] width 352 height 403
click at [334, 129] on use at bounding box center [328, 131] width 18 height 17
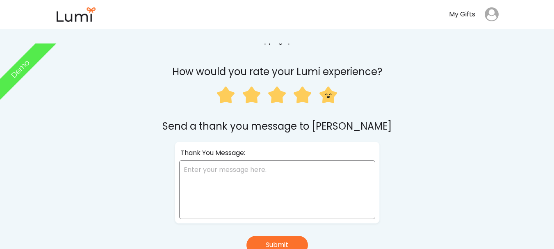
scroll to position [82, 0]
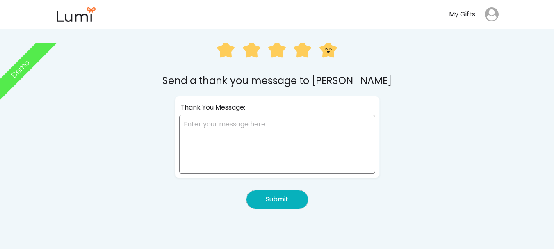
click at [275, 197] on button "Submit" at bounding box center [276, 199] width 61 height 18
